Goal: Task Accomplishment & Management: Use online tool/utility

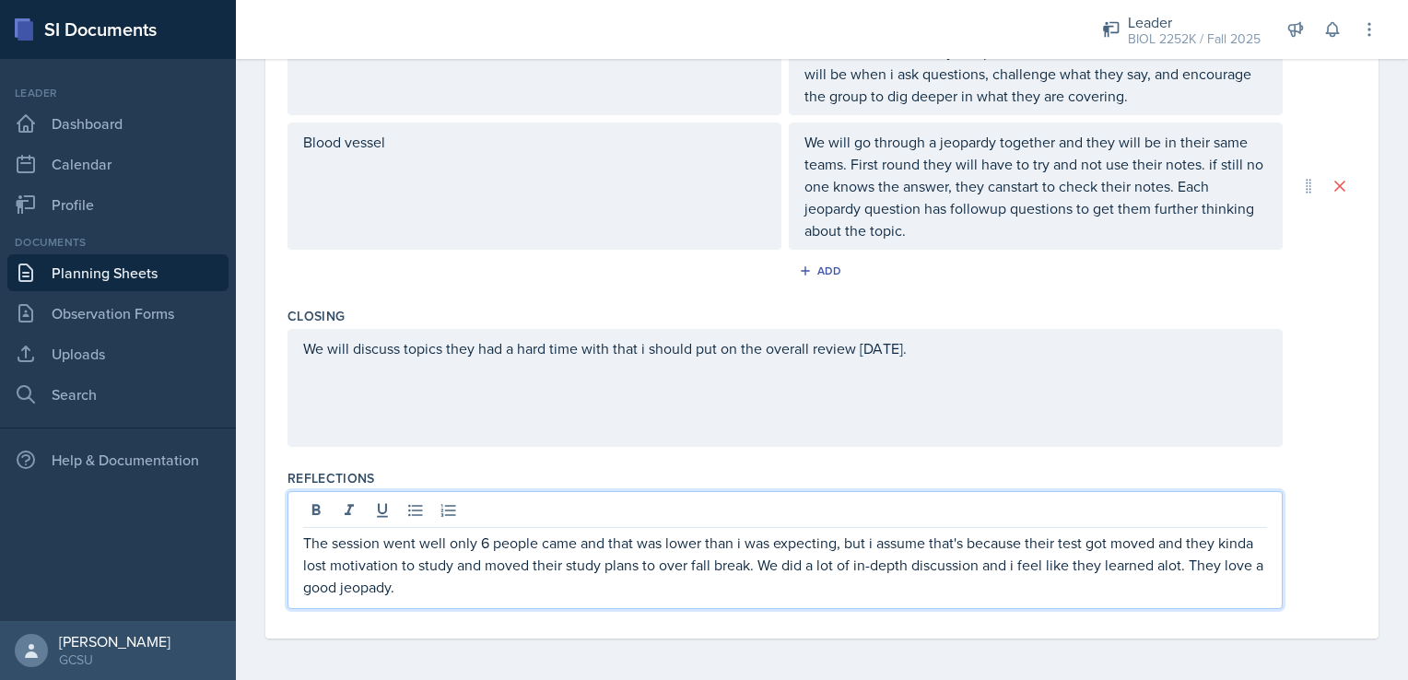
scroll to position [704, 0]
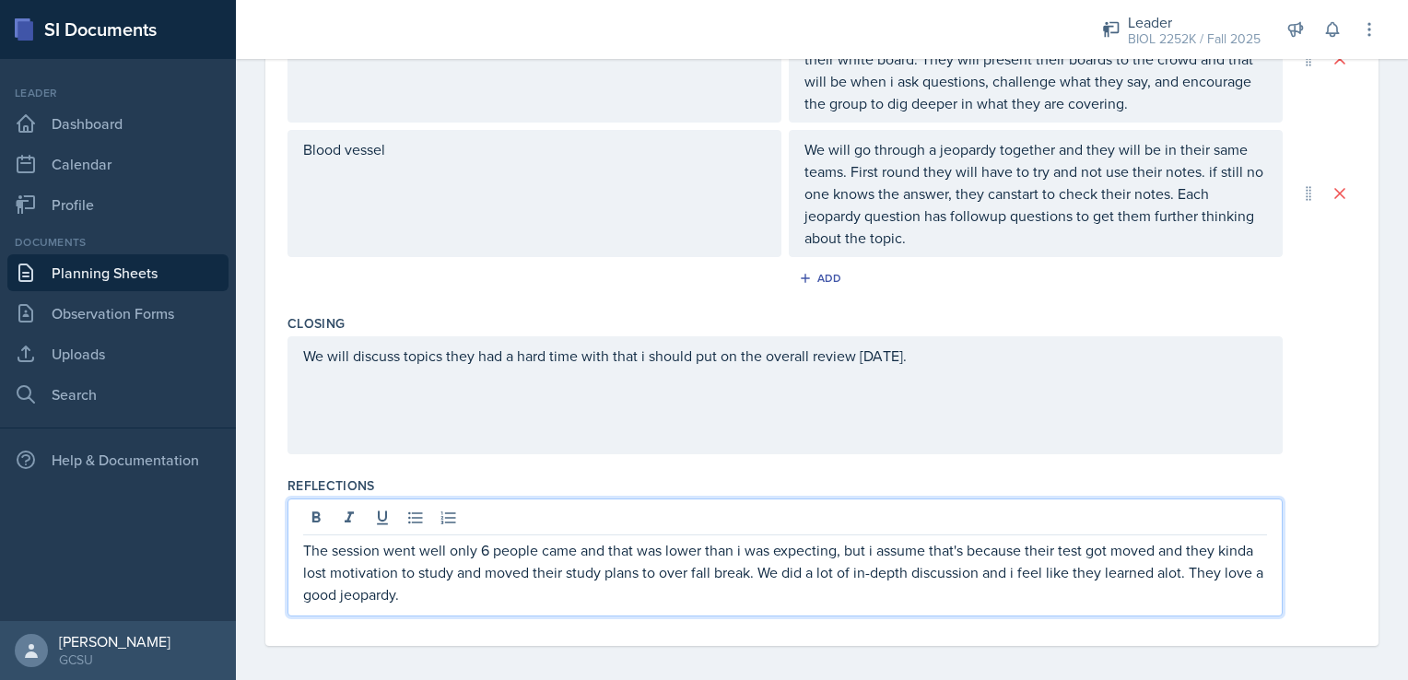
click at [517, 598] on p "The session went well only 6 people came and that was lower than i was expectin…" at bounding box center [785, 572] width 964 height 66
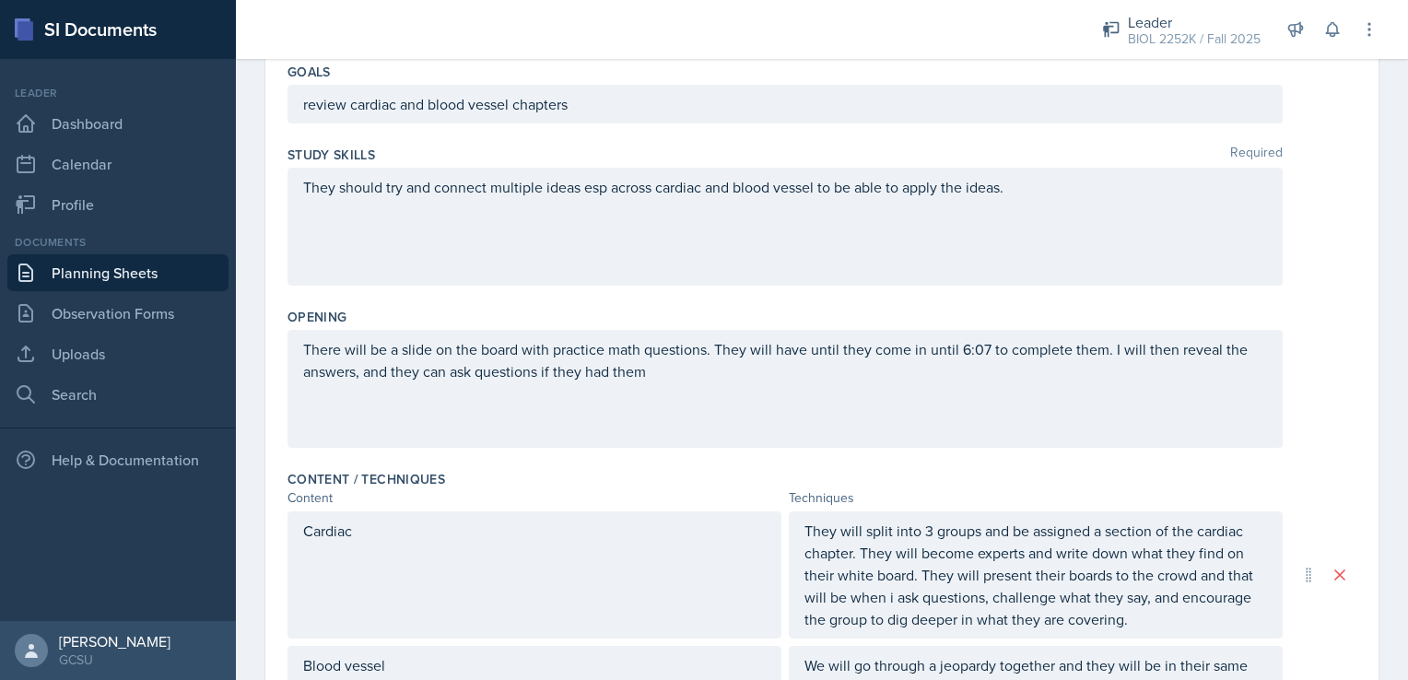
scroll to position [0, 0]
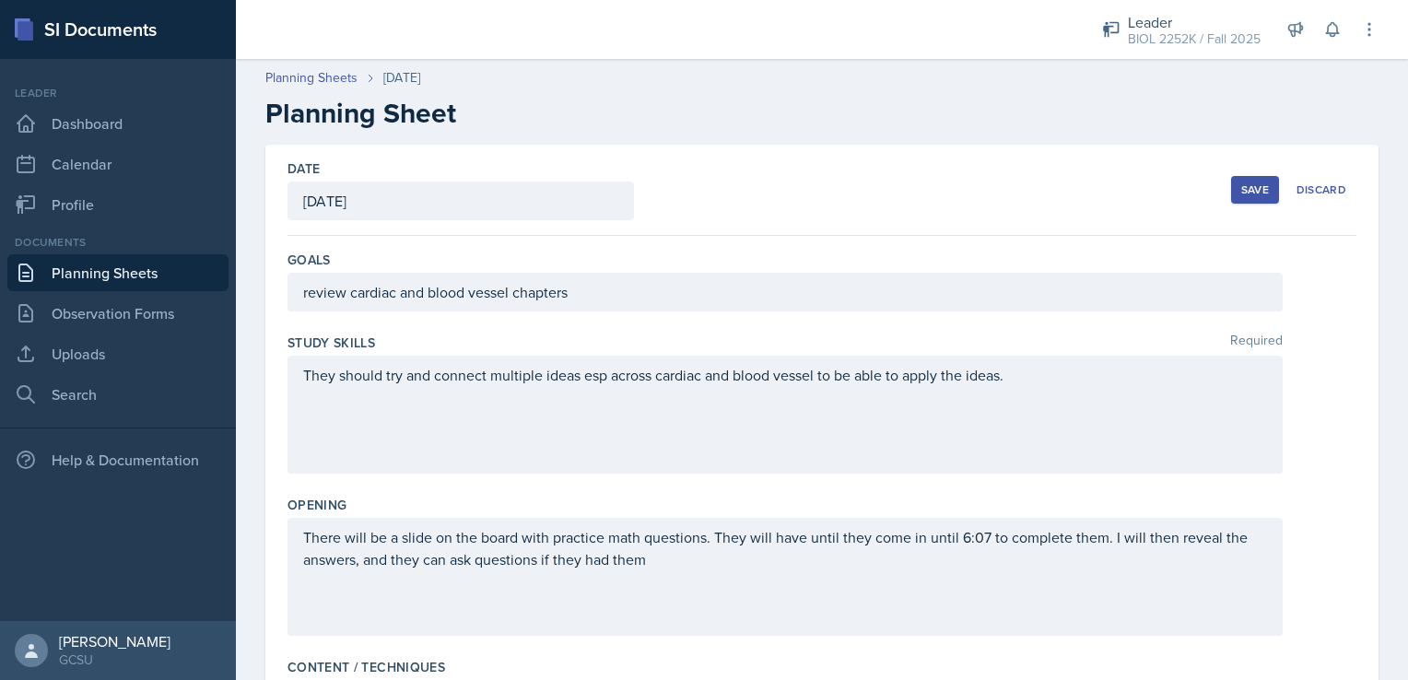
click at [1246, 206] on div "Save Discard" at bounding box center [1293, 190] width 125 height 42
click at [1241, 195] on div "Save" at bounding box center [1255, 189] width 28 height 15
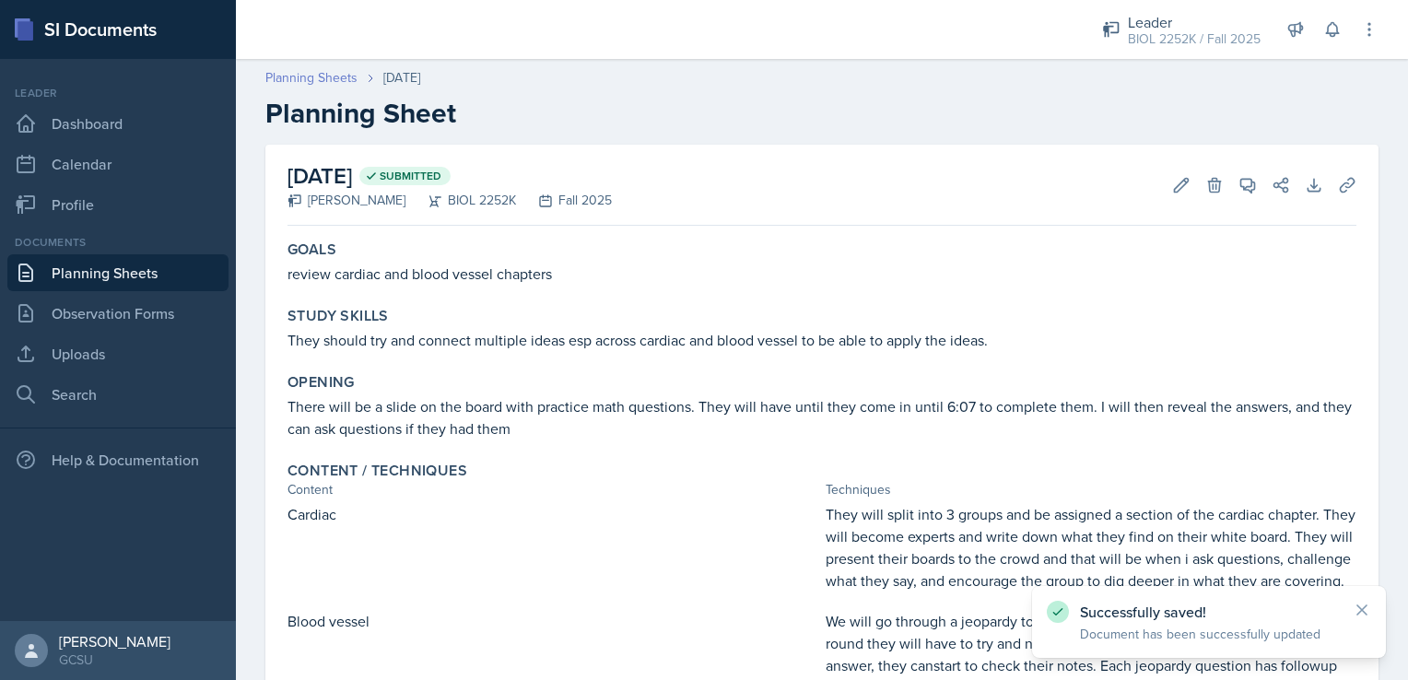
click at [320, 85] on link "Planning Sheets" at bounding box center [311, 77] width 92 height 19
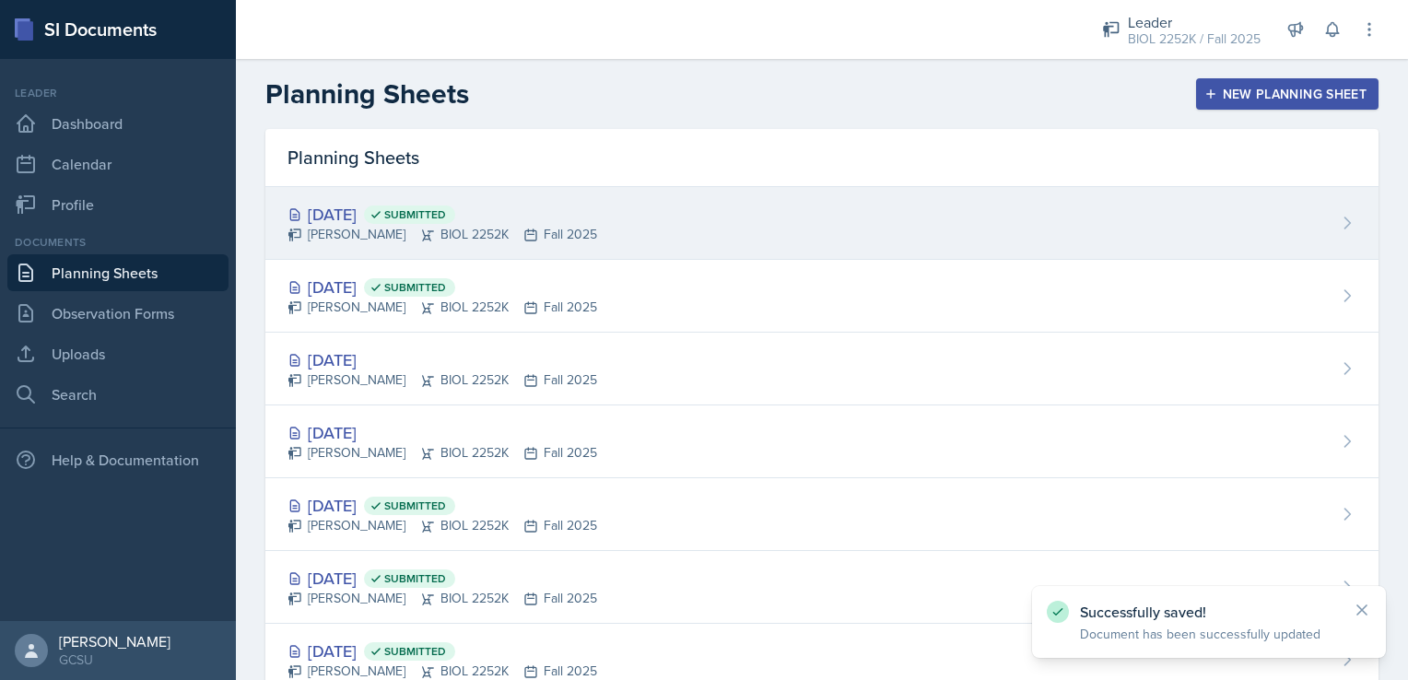
click at [523, 232] on icon at bounding box center [530, 235] width 15 height 15
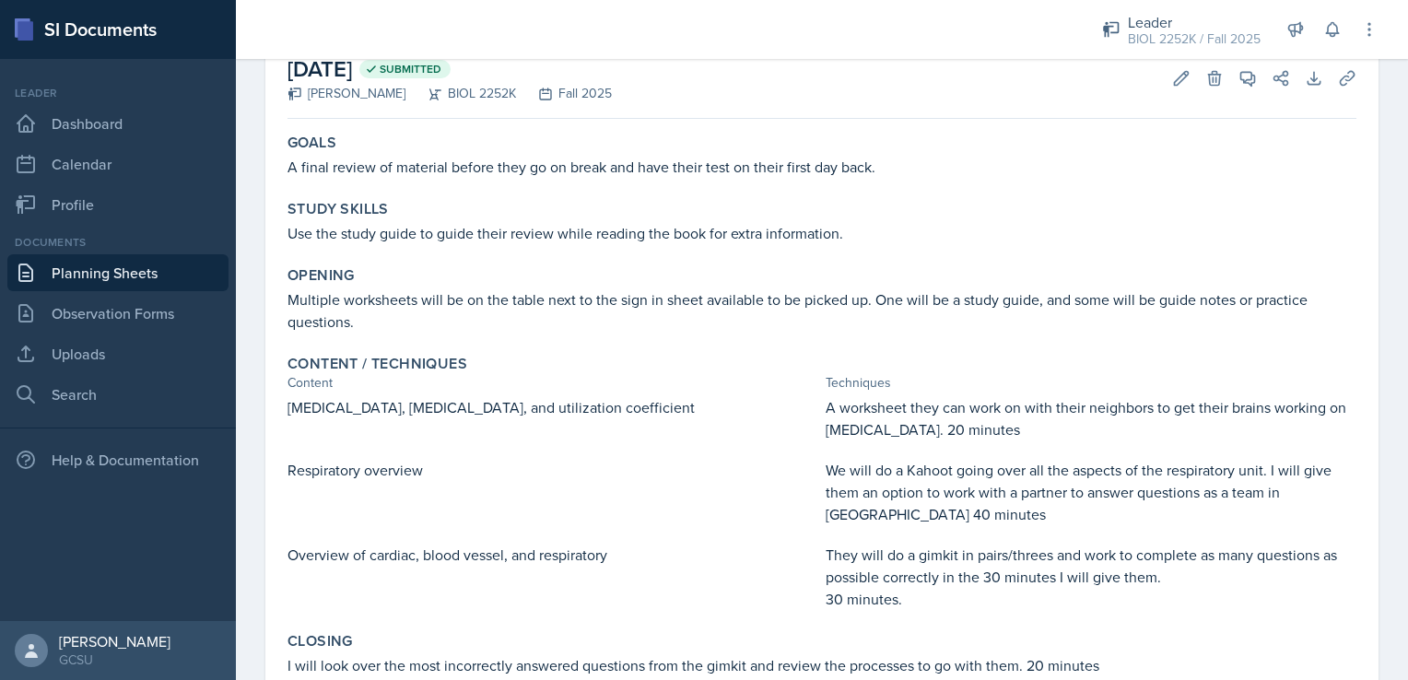
scroll to position [67, 0]
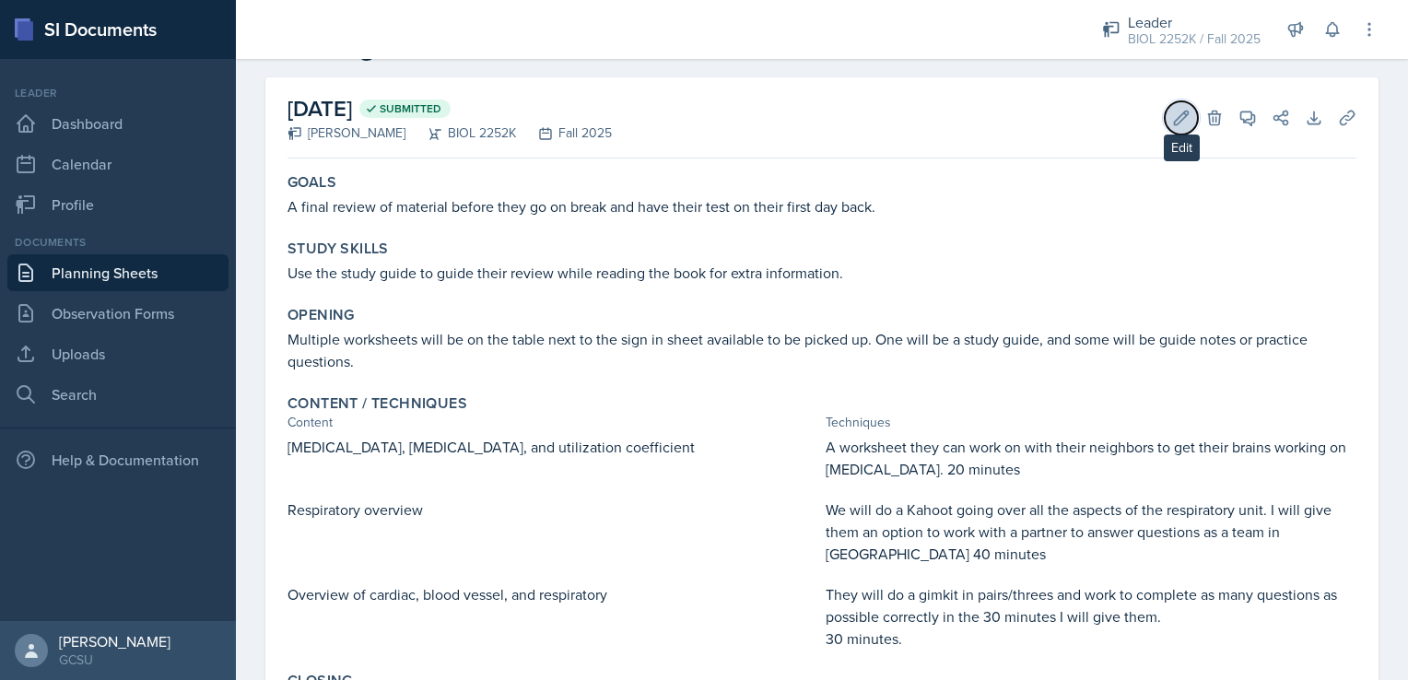
click at [1172, 120] on icon at bounding box center [1181, 118] width 18 height 18
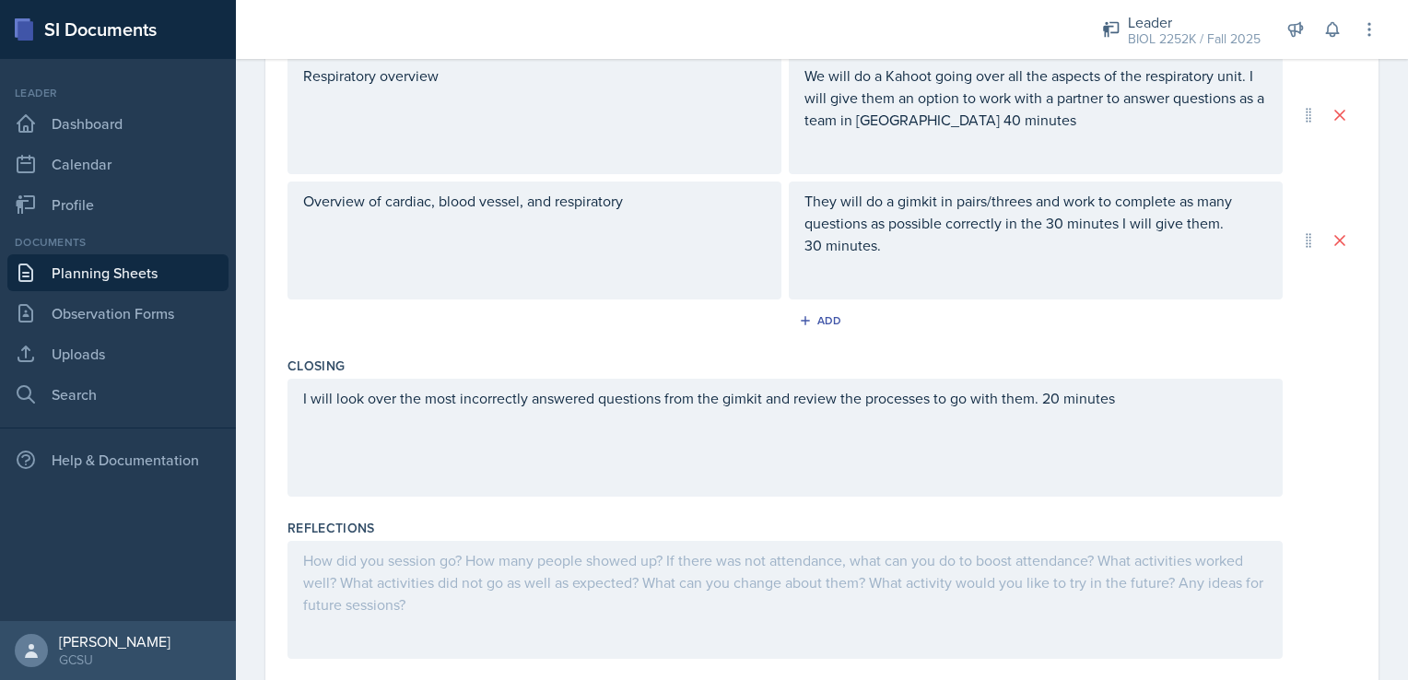
scroll to position [819, 0]
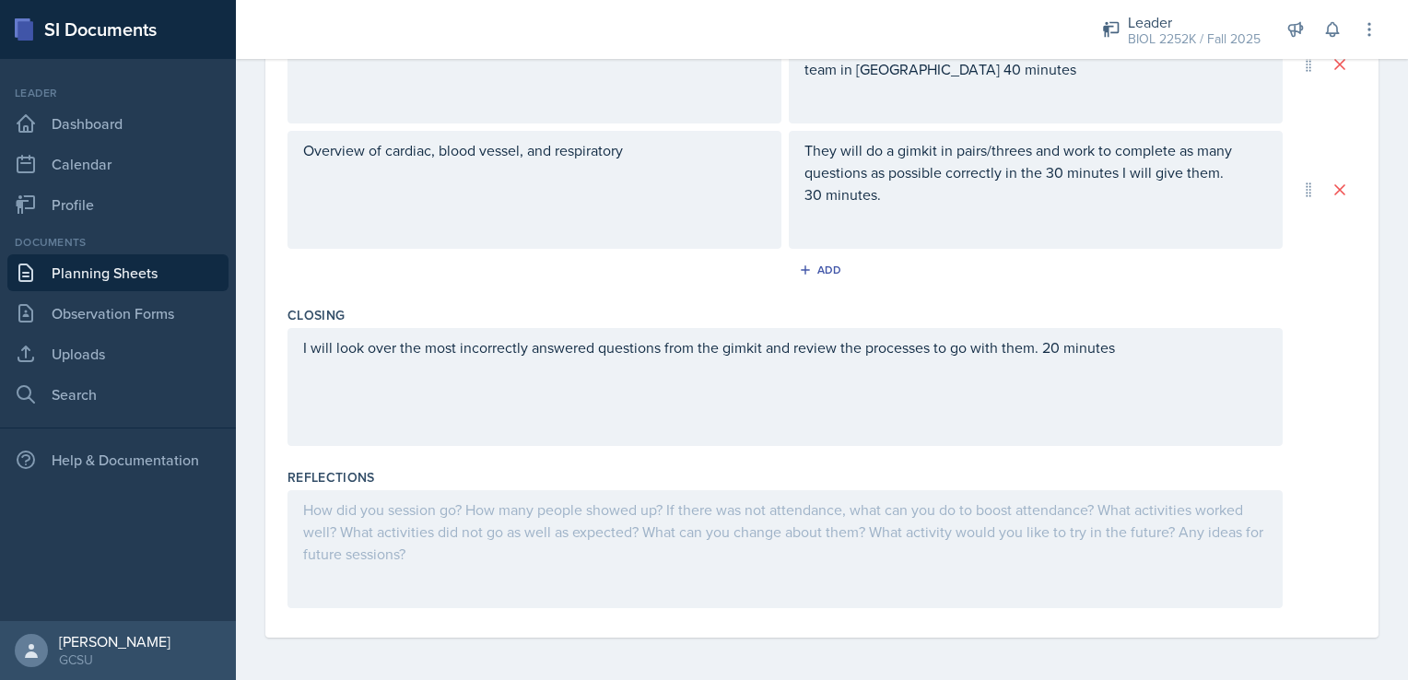
click at [667, 548] on div at bounding box center [784, 549] width 995 height 118
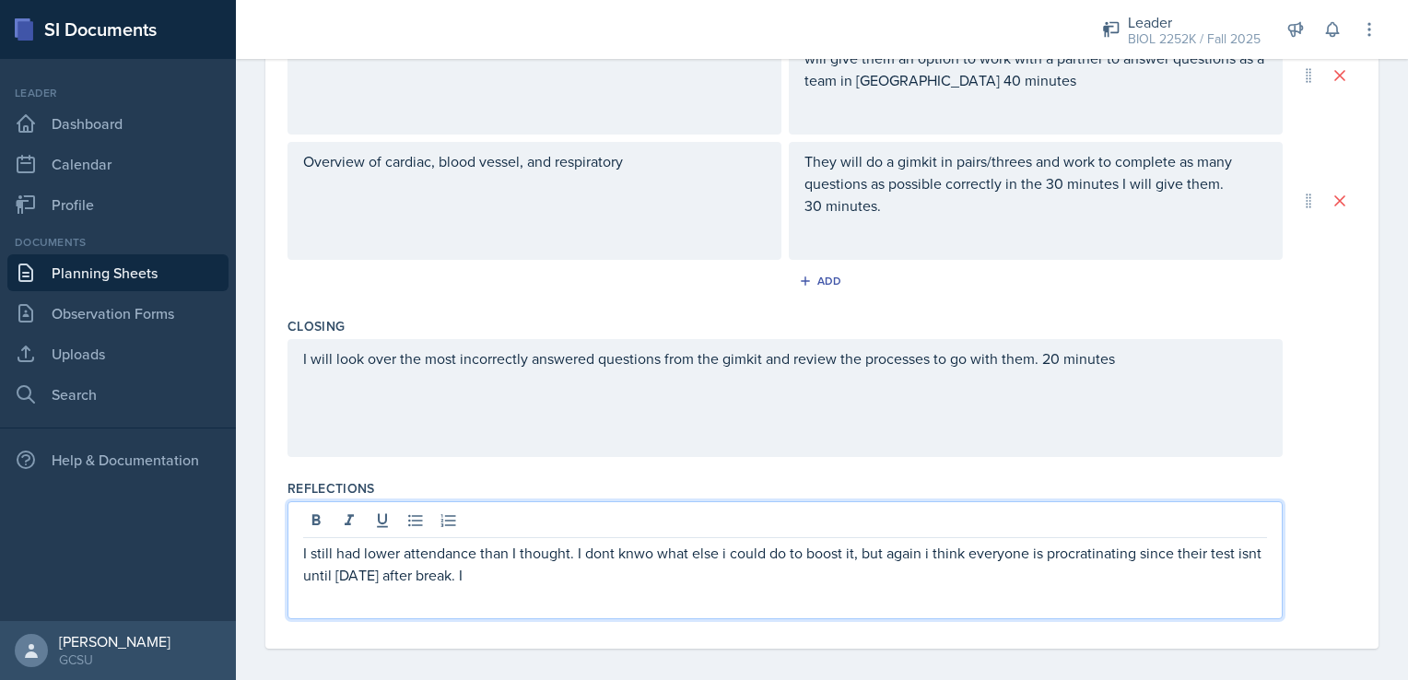
scroll to position [809, 0]
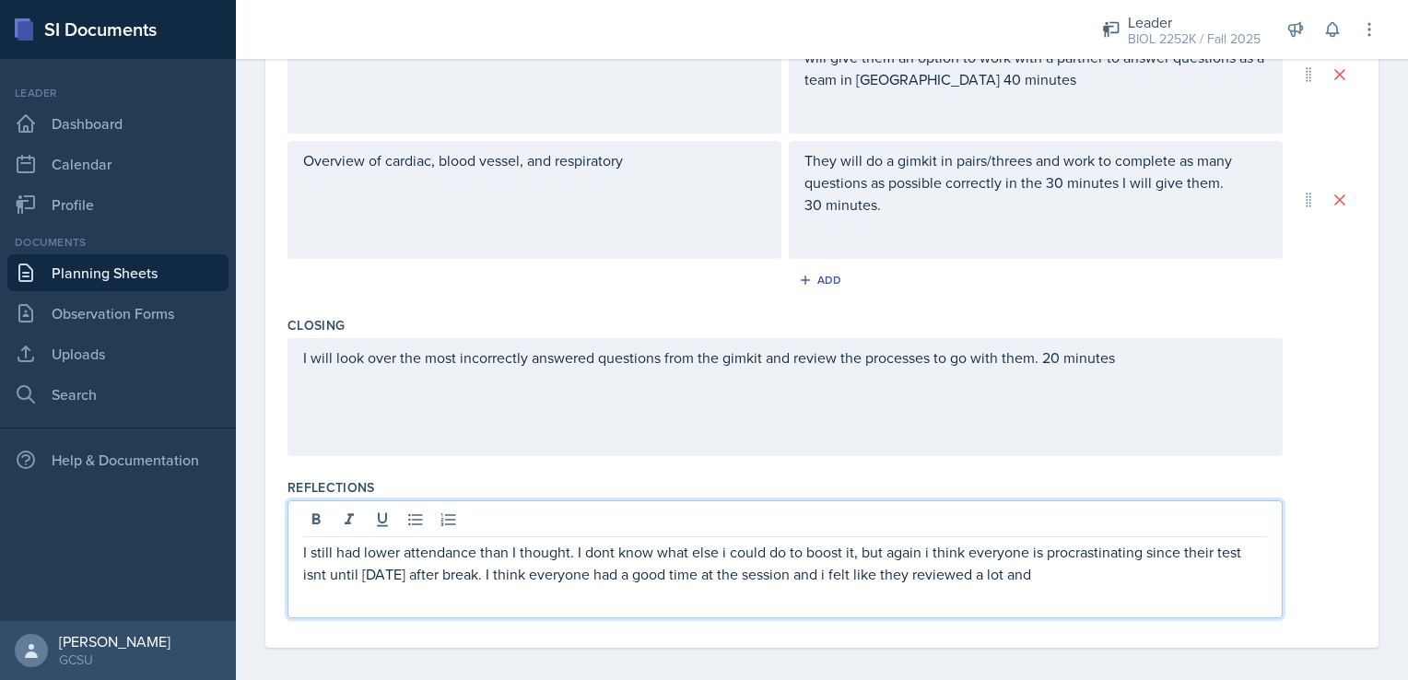
click at [1126, 580] on p "I still had lower attendance than I thought. I dont know what else i could do t…" at bounding box center [785, 563] width 964 height 44
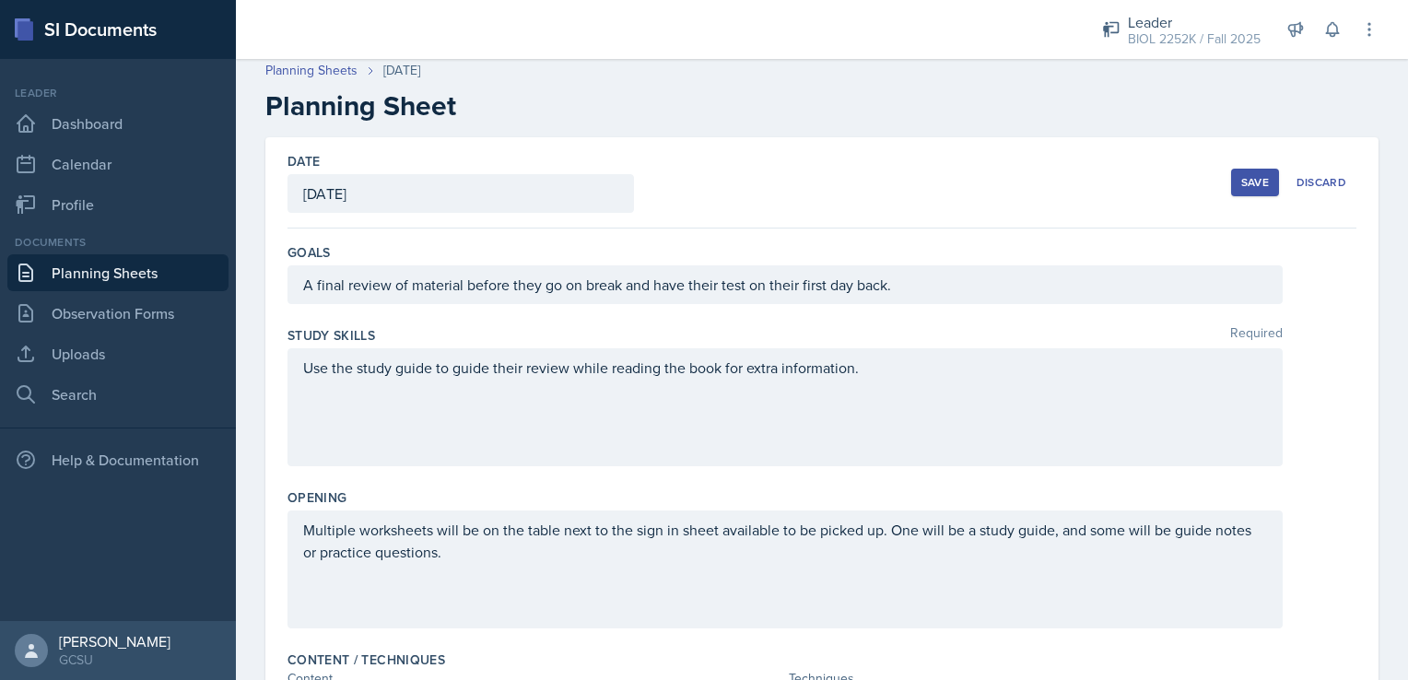
scroll to position [0, 0]
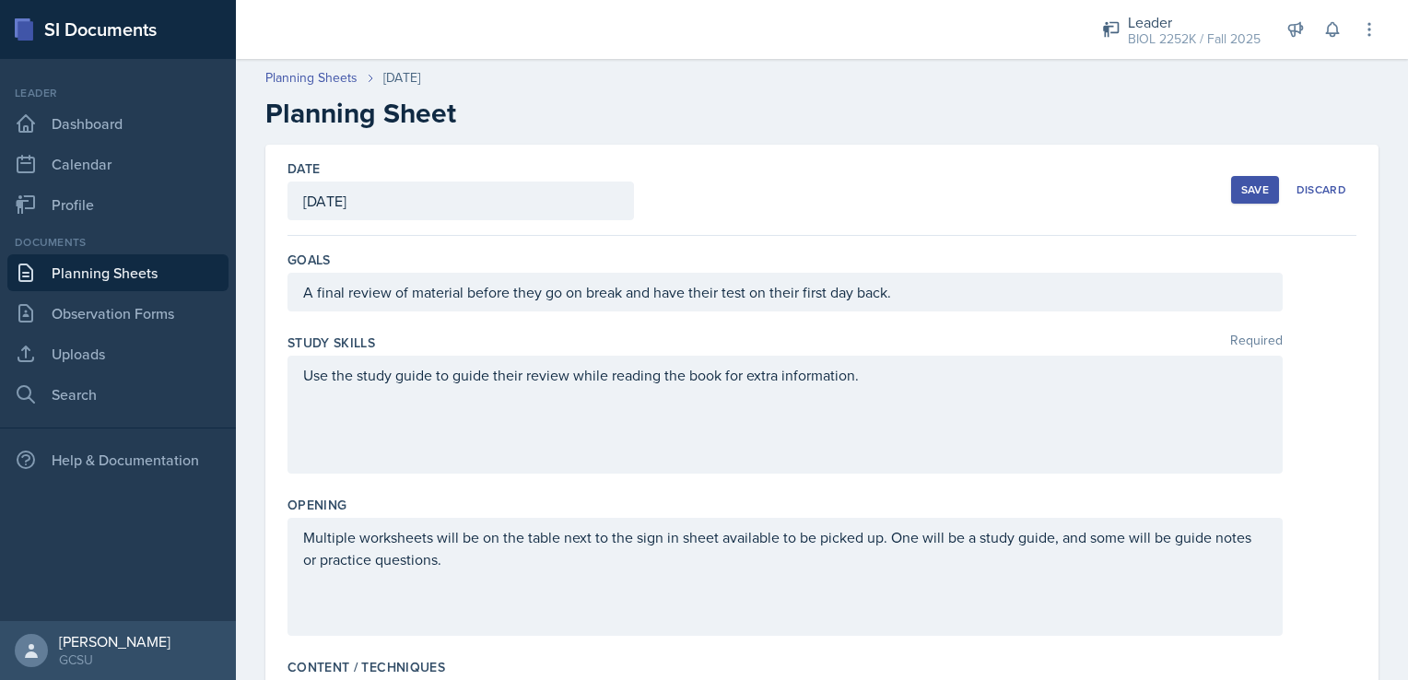
click at [1246, 197] on button "Save" at bounding box center [1255, 190] width 48 height 28
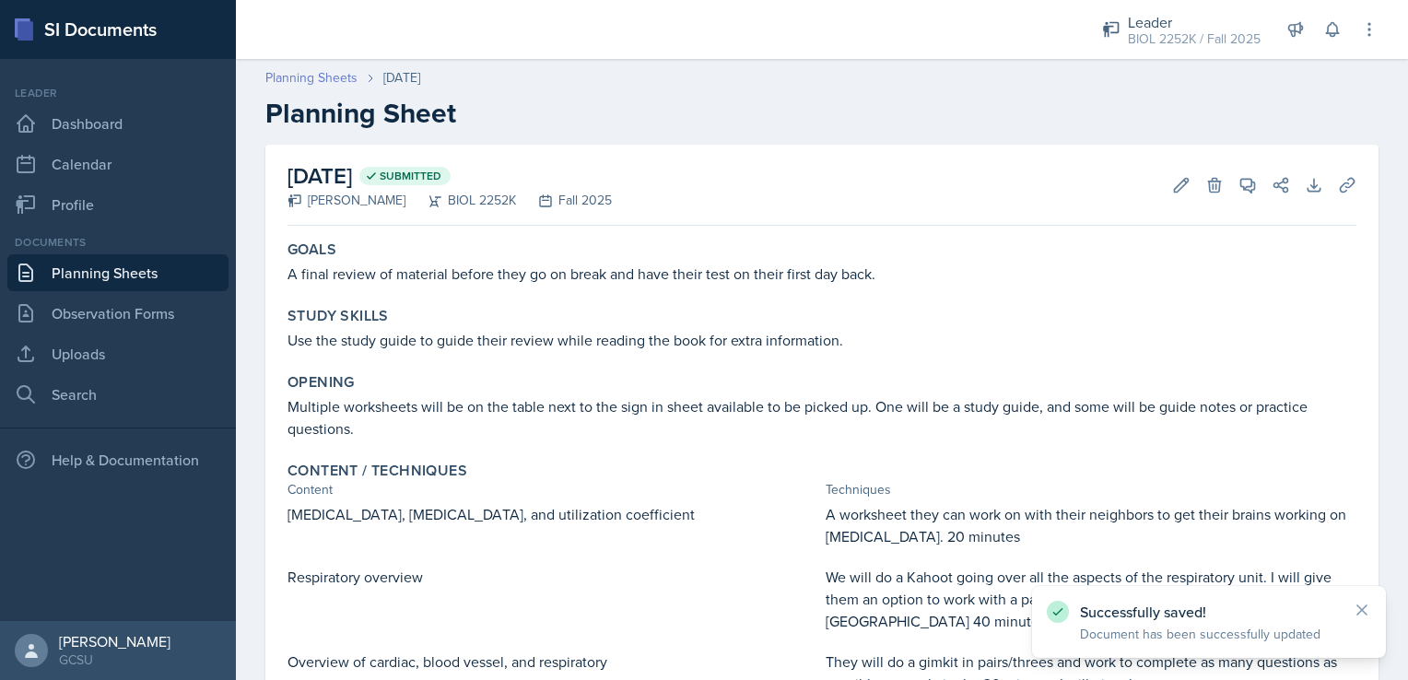
click at [281, 79] on link "Planning Sheets" at bounding box center [311, 77] width 92 height 19
